Goal: Find specific page/section: Find specific page/section

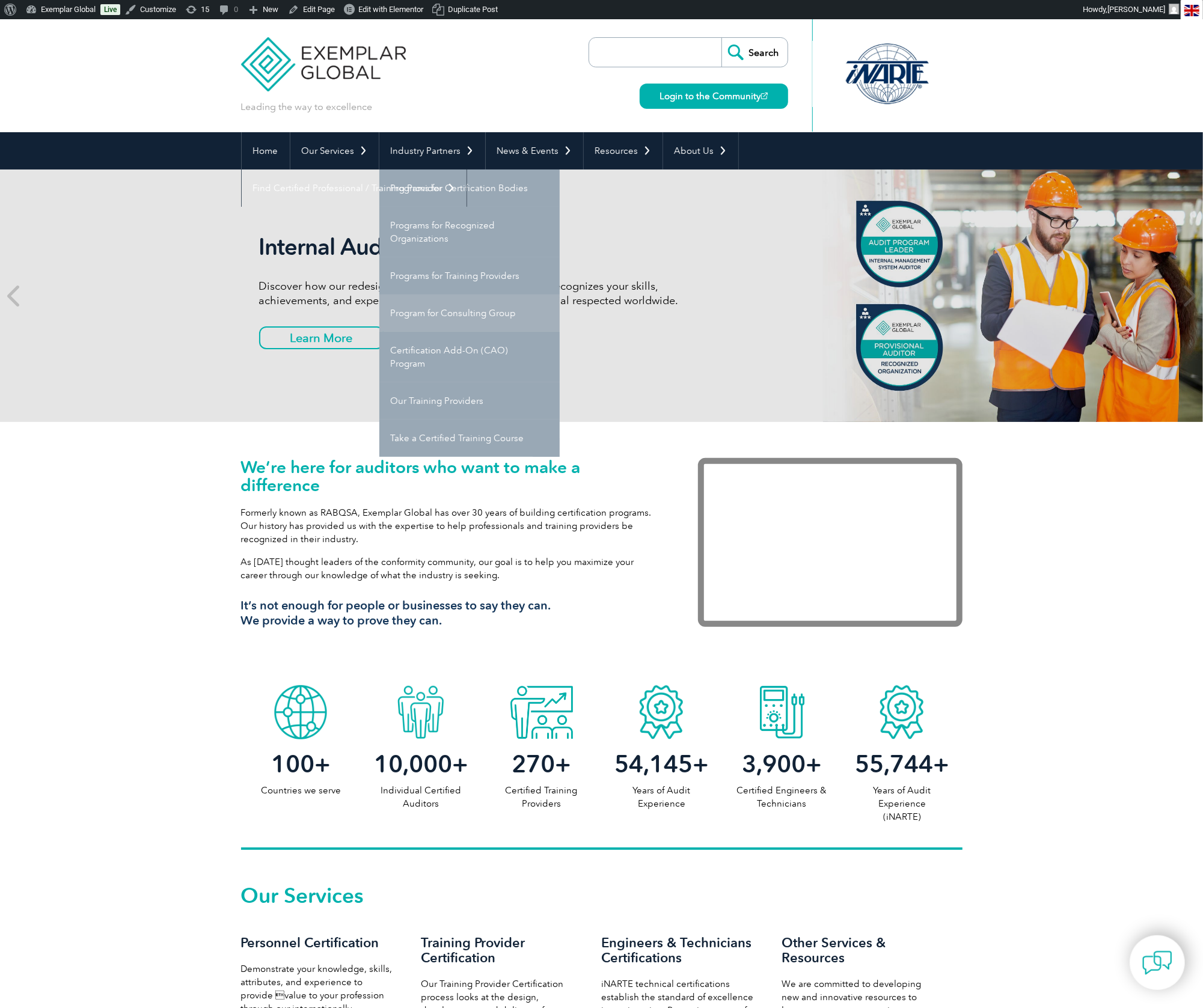
click at [444, 312] on link "Program for Consulting Group" at bounding box center [469, 313] width 180 height 37
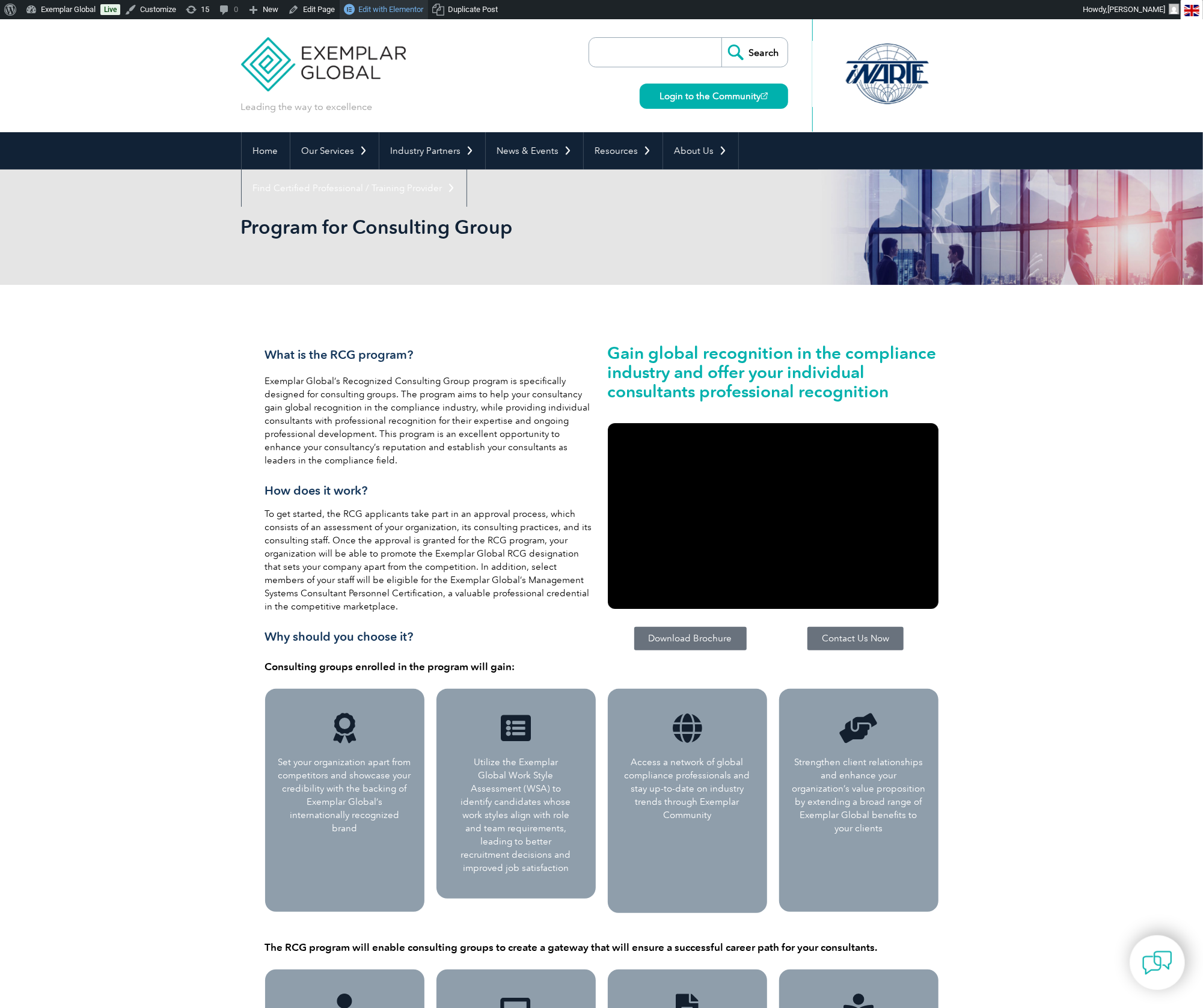
click at [398, 11] on span "Edit with Elementor" at bounding box center [391, 9] width 65 height 9
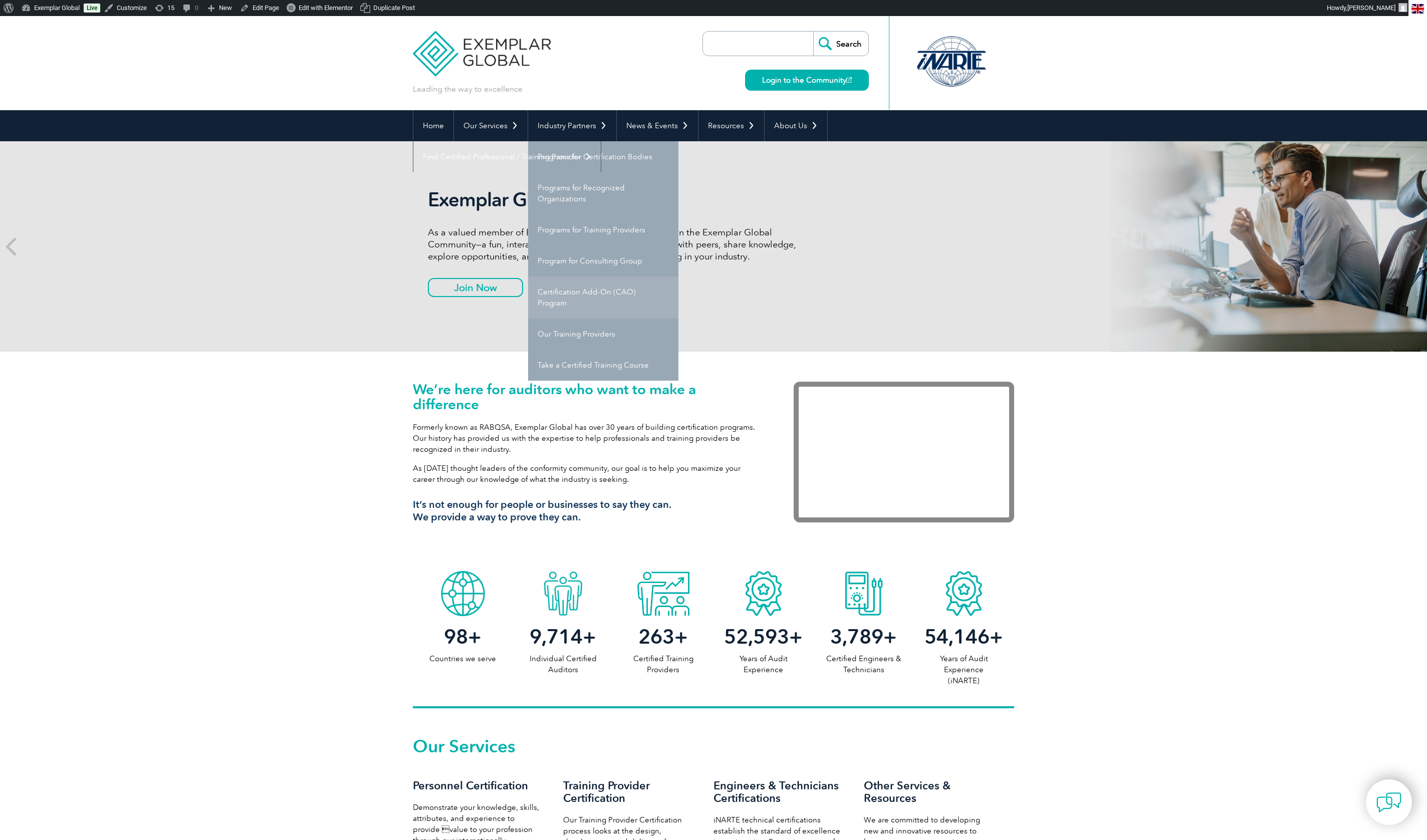
click at [587, 296] on link "Certification Add-On (CAO) Program" at bounding box center [603, 297] width 150 height 42
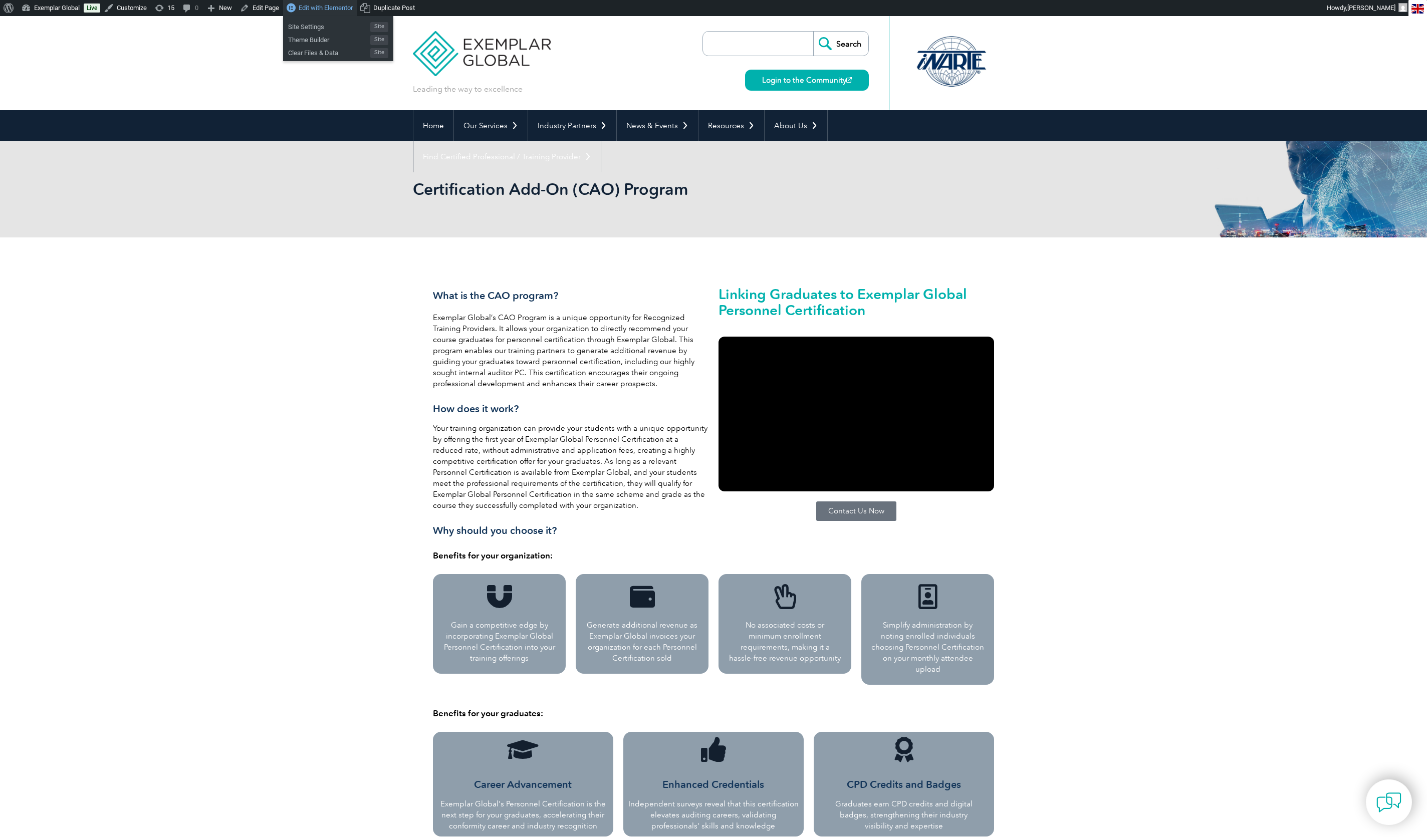
click at [333, 6] on span "Edit with Elementor" at bounding box center [326, 8] width 54 height 8
